Goal: Find specific page/section: Find specific page/section

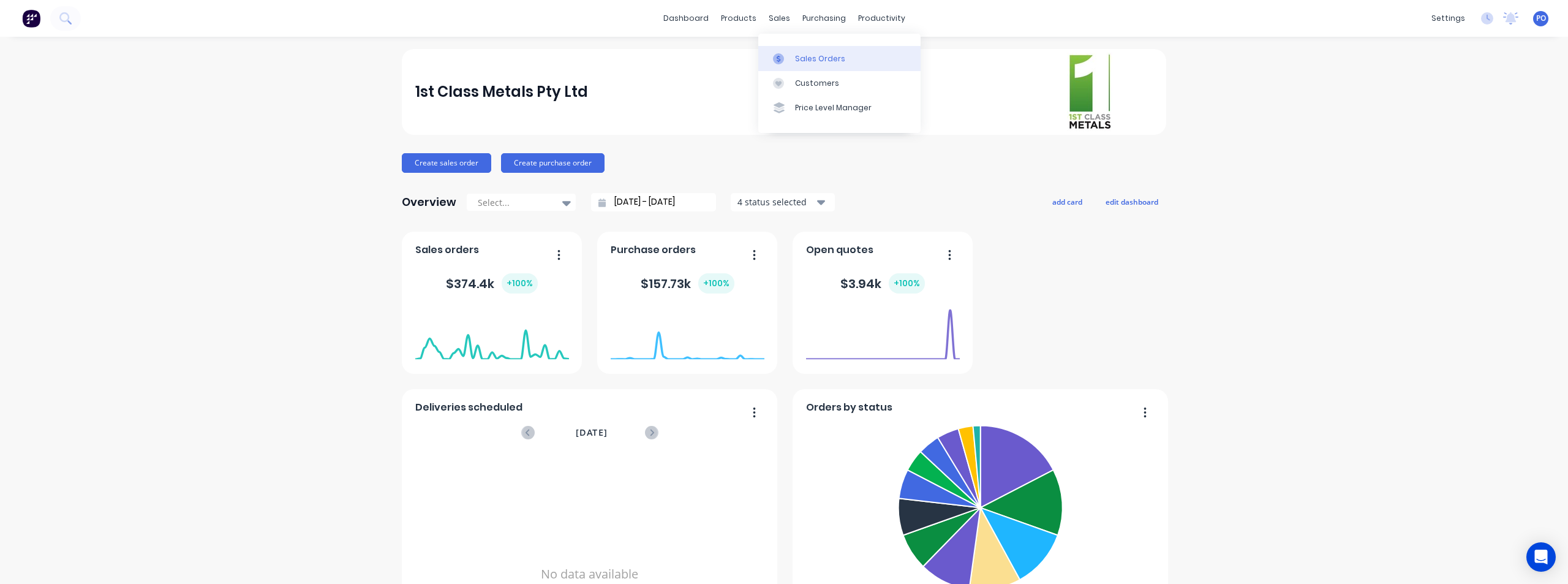
click at [799, 59] on div "Sales Orders" at bounding box center [820, 59] width 50 height 11
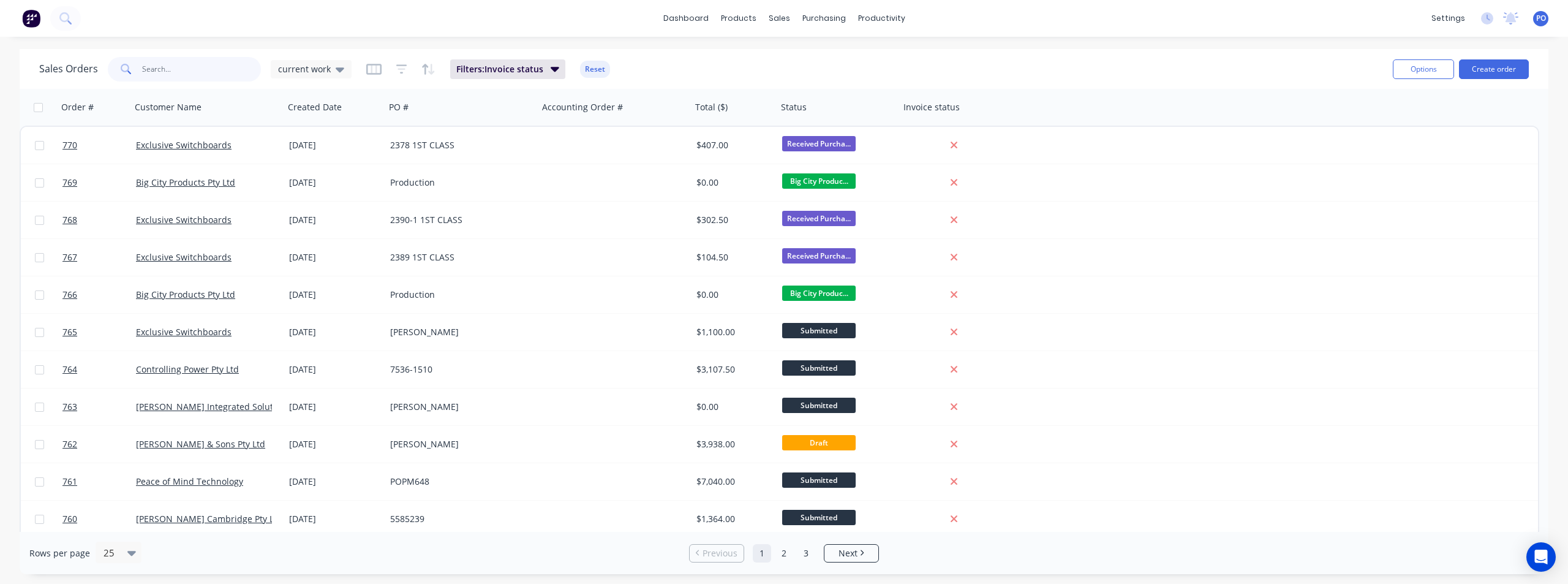
drag, startPoint x: 148, startPoint y: 72, endPoint x: 142, endPoint y: 75, distance: 6.7
click at [147, 72] on input "text" at bounding box center [202, 69] width 120 height 25
type input "jj"
